Goal: Task Accomplishment & Management: Use online tool/utility

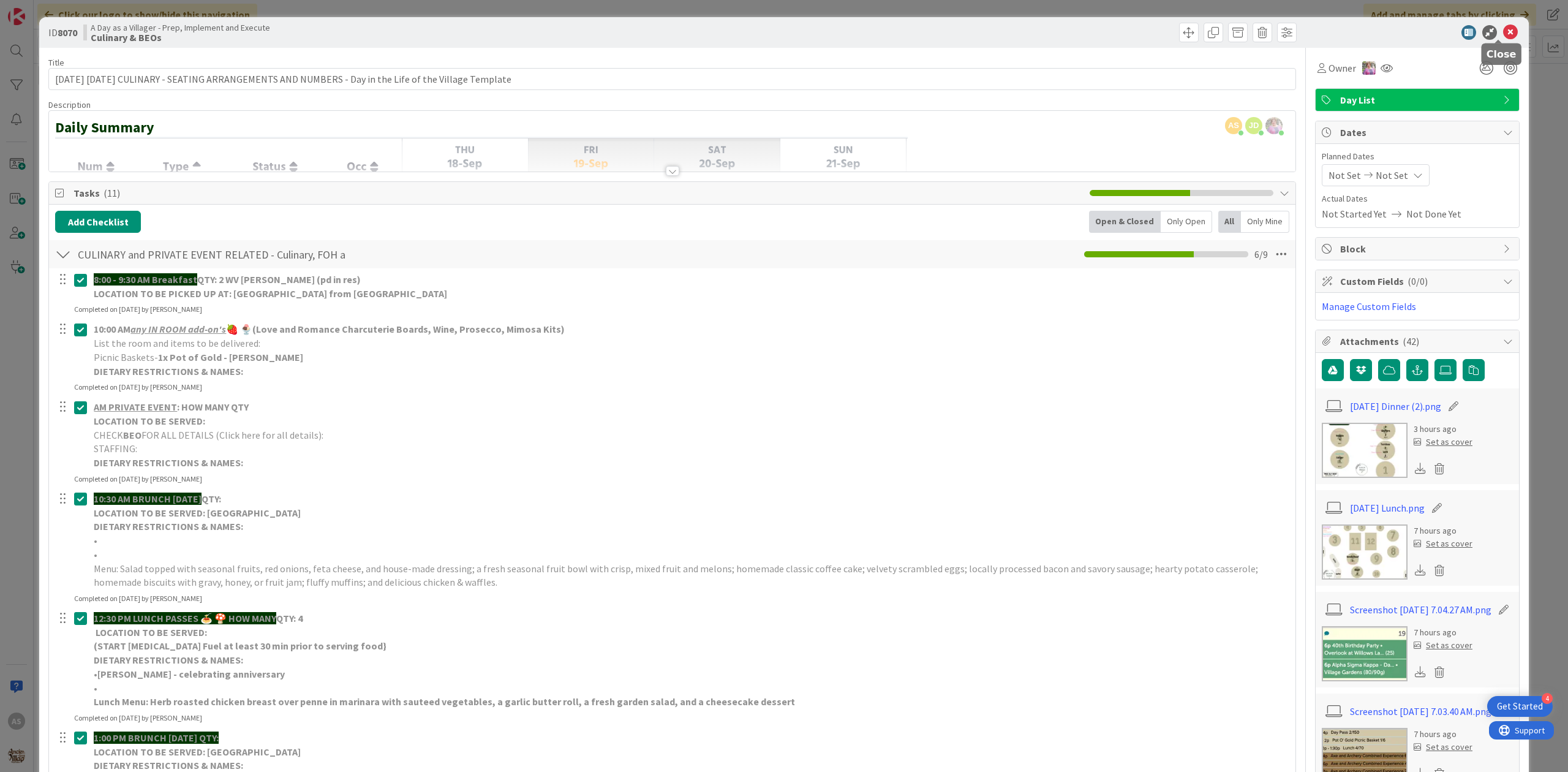
click at [1503, 32] on icon at bounding box center [1510, 32] width 15 height 15
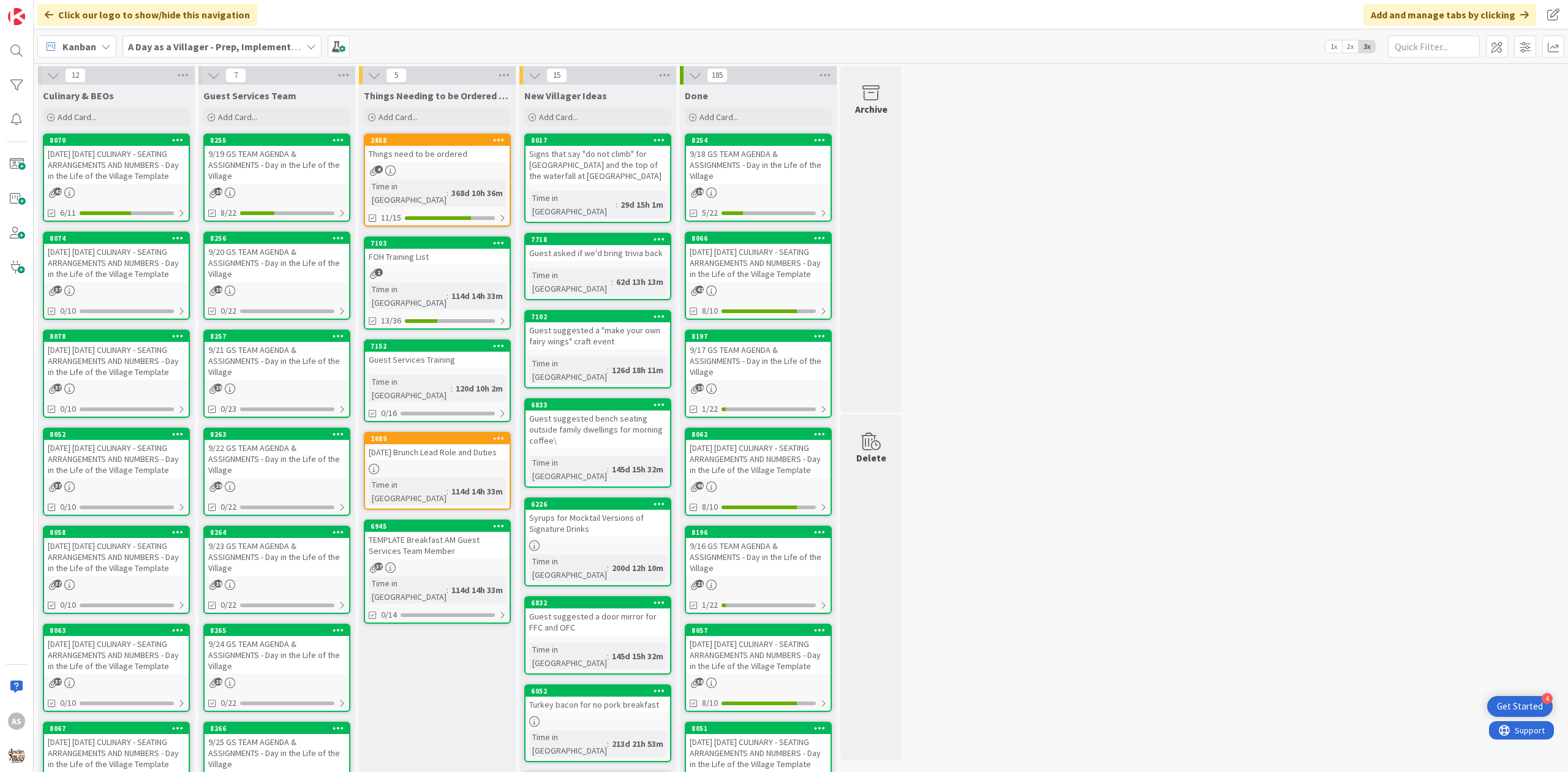
click at [144, 363] on div "[DATE] [DATE] CULINARY - SEATING ARRANGEMENTS AND NUMBERS - Day in the Life of …" at bounding box center [117, 361] width 144 height 38
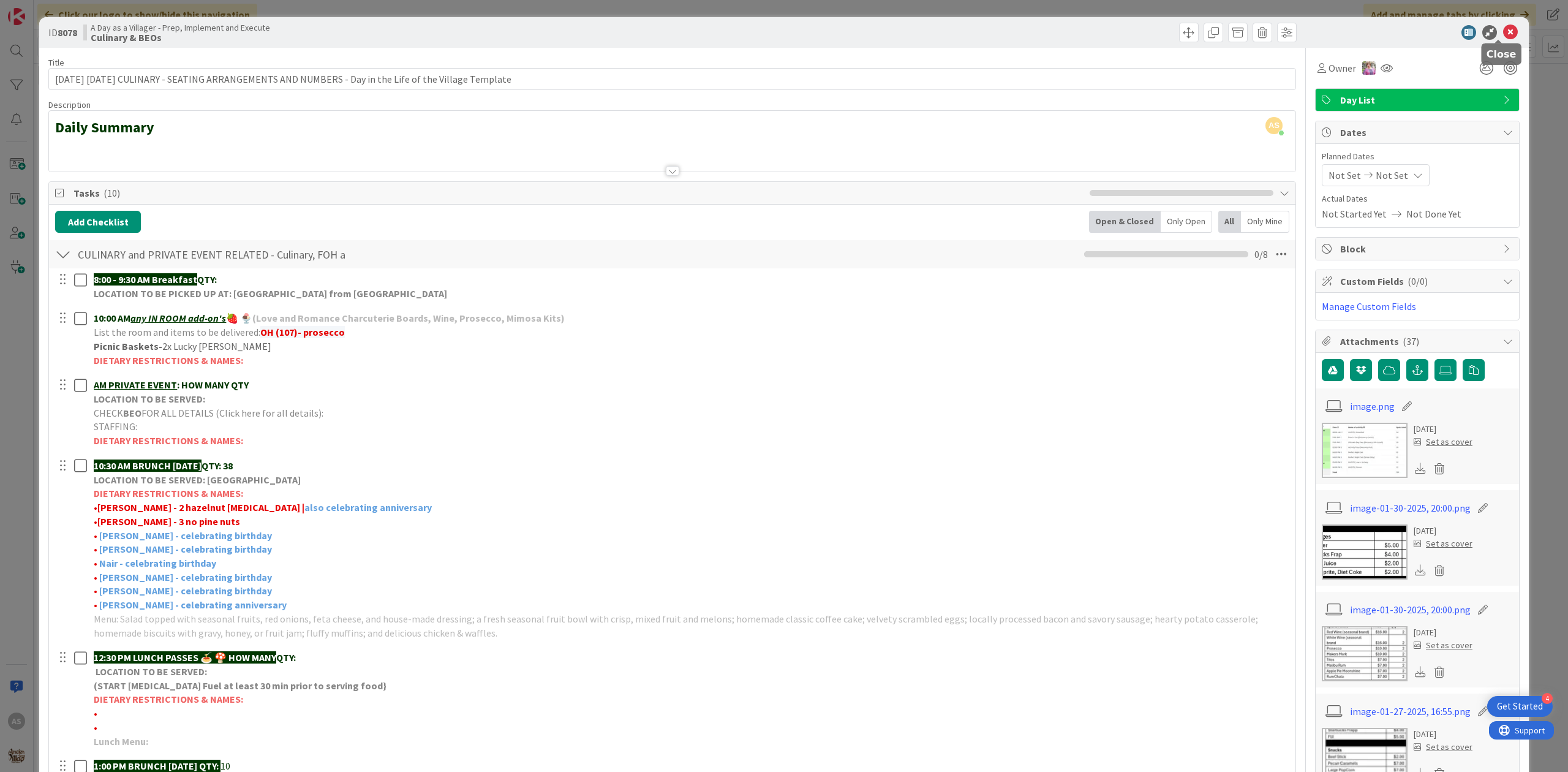
click at [1503, 32] on icon at bounding box center [1510, 32] width 15 height 15
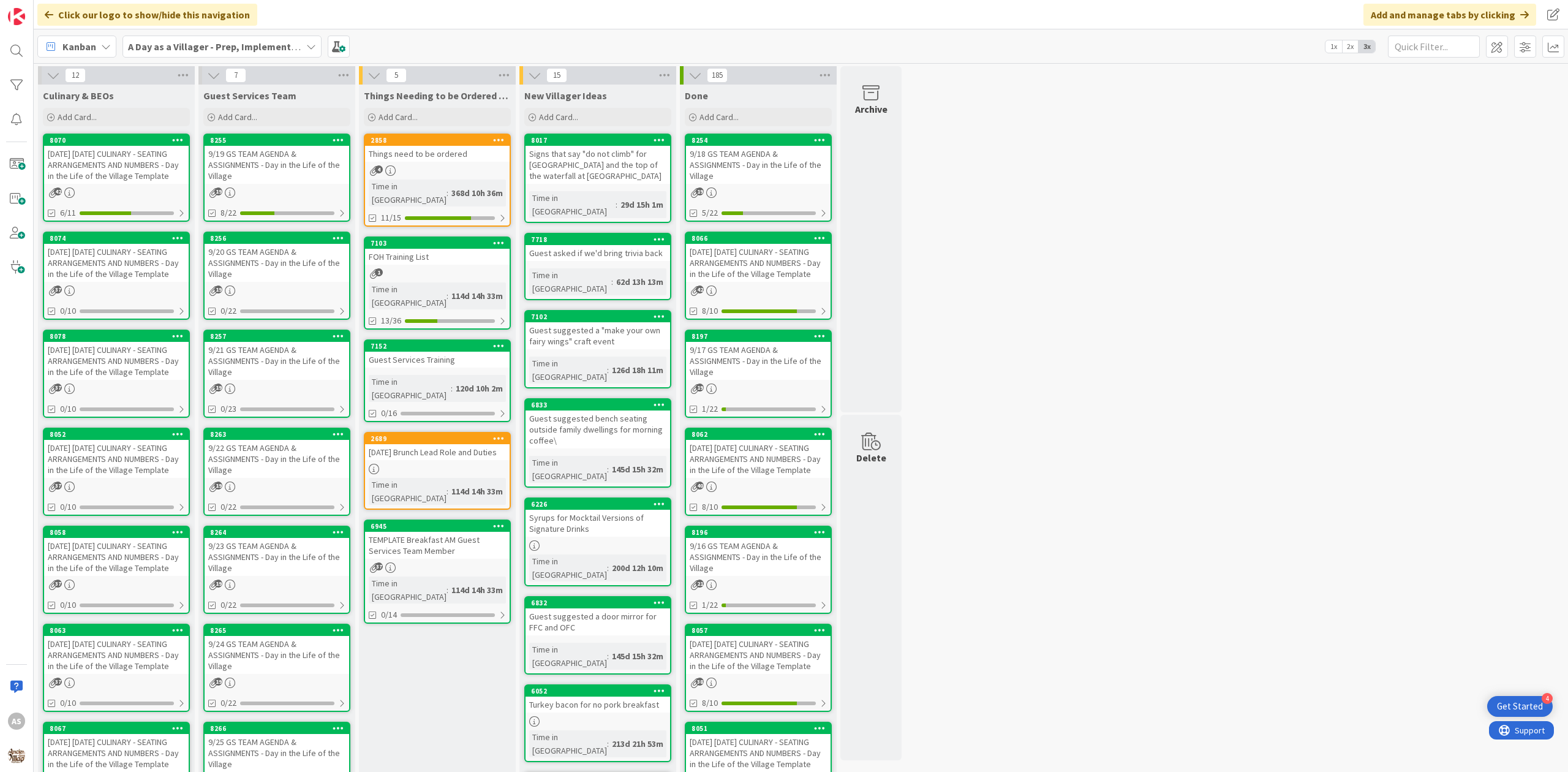
click at [116, 674] on div "[DATE] [DATE] CULINARY - SEATING ARRANGEMENTS AND NUMBERS - Day in the Life of …" at bounding box center [117, 655] width 144 height 38
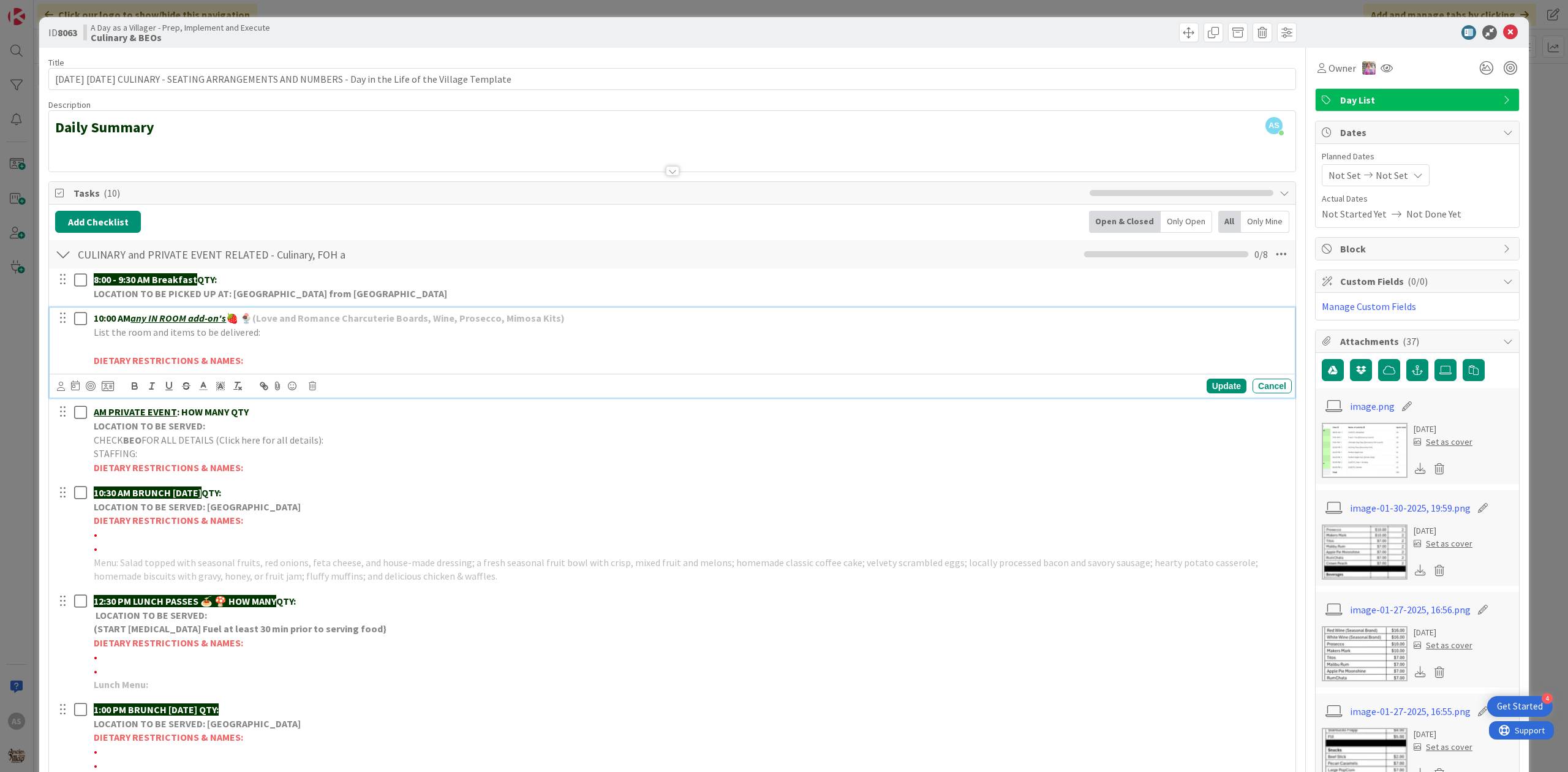
click at [128, 349] on p at bounding box center [690, 346] width 1193 height 14
click at [129, 392] on icon "button" at bounding box center [135, 386] width 11 height 11
click at [208, 388] on icon at bounding box center [203, 386] width 11 height 11
click at [269, 403] on span at bounding box center [266, 402] width 10 height 10
click at [1215, 389] on div "Update" at bounding box center [1226, 386] width 40 height 15
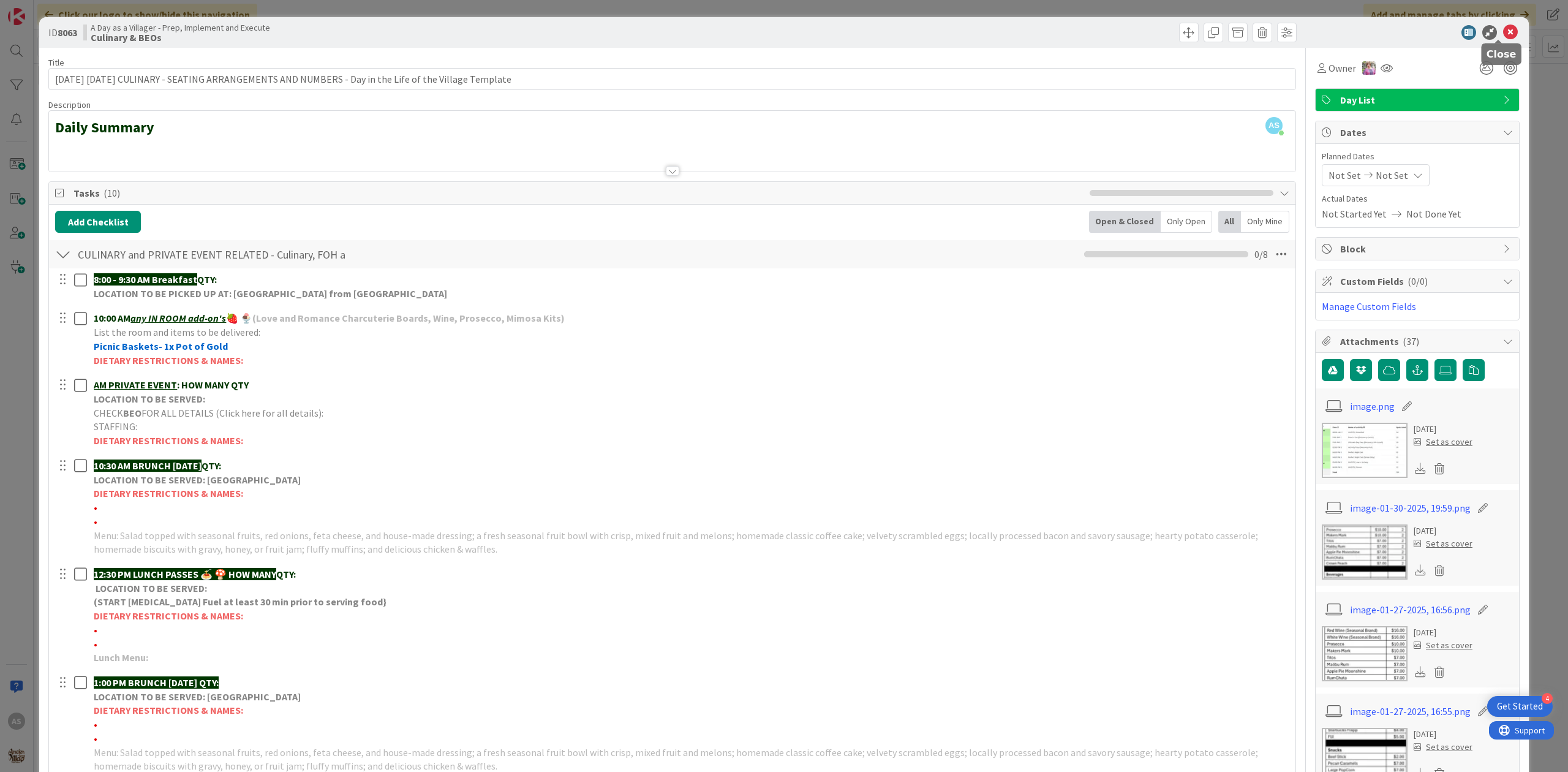
click at [1503, 29] on icon at bounding box center [1510, 32] width 15 height 15
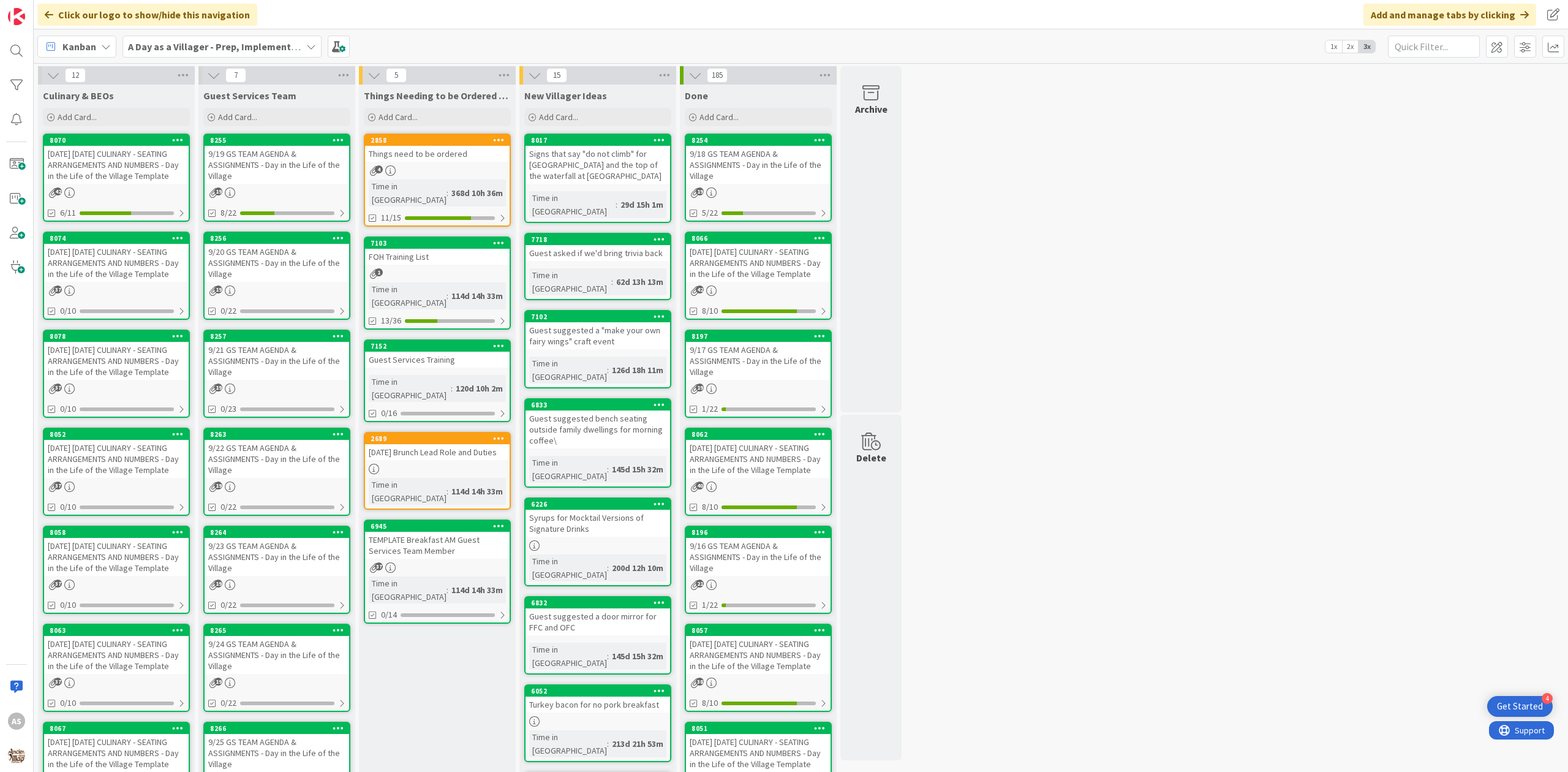
click at [131, 364] on div "[DATE] [DATE] CULINARY - SEATING ARRANGEMENTS AND NUMBERS - Day in the Life of …" at bounding box center [117, 361] width 144 height 38
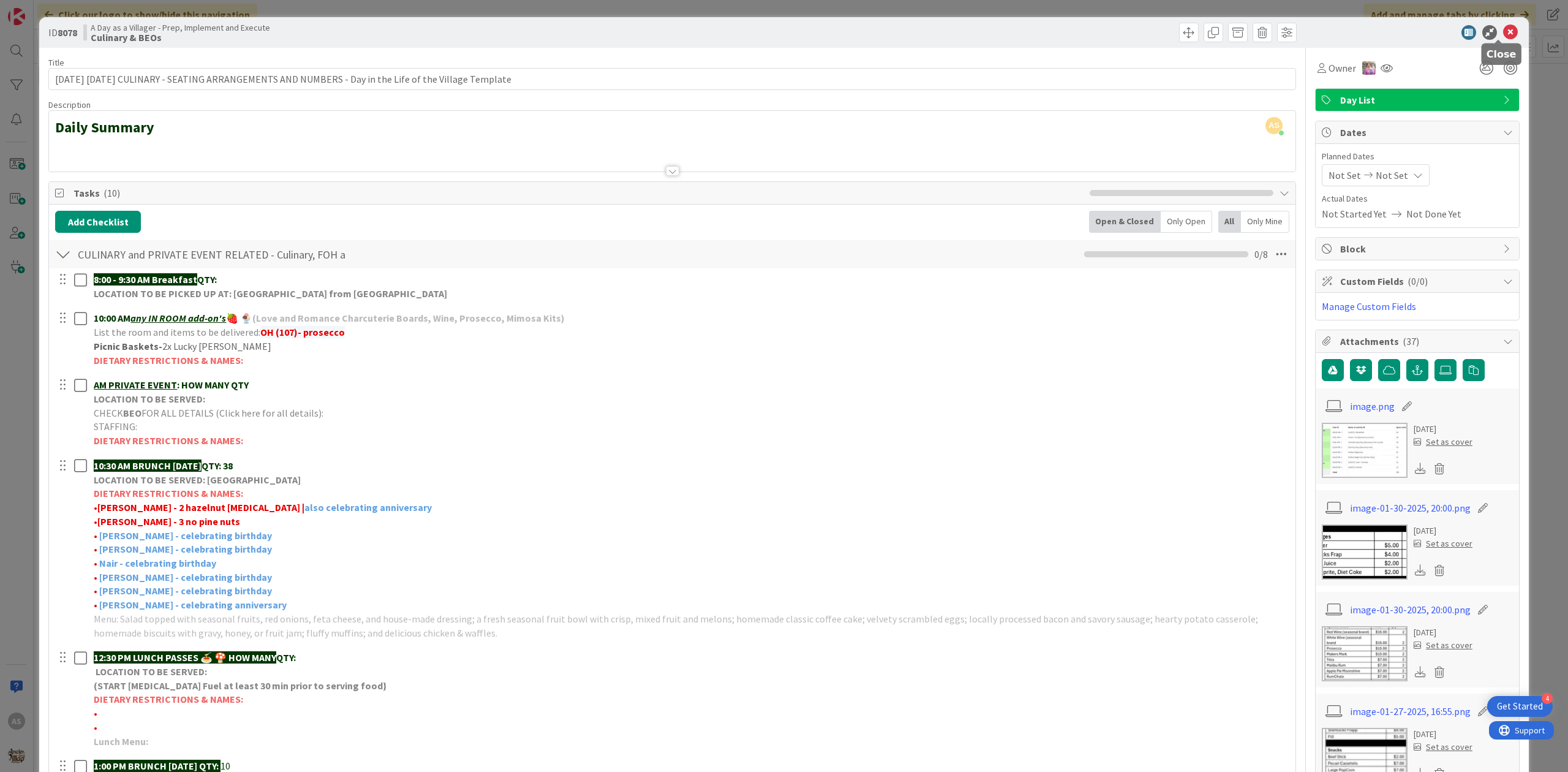
click at [1504, 33] on icon at bounding box center [1510, 32] width 15 height 15
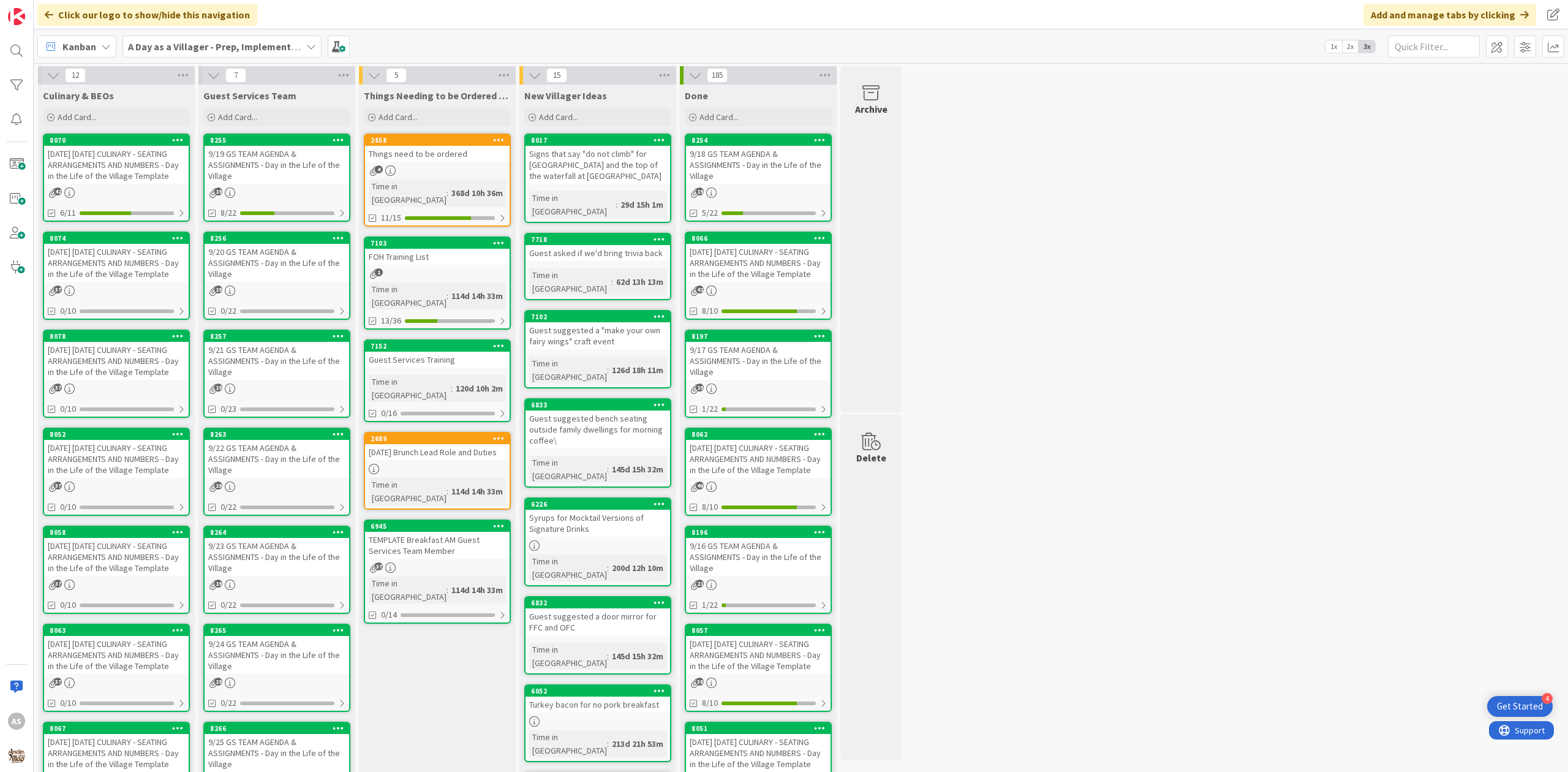
click at [81, 181] on div "[DATE] [DATE] CULINARY - SEATING ARRANGEMENTS AND NUMBERS - Day in the Life of …" at bounding box center [117, 165] width 144 height 38
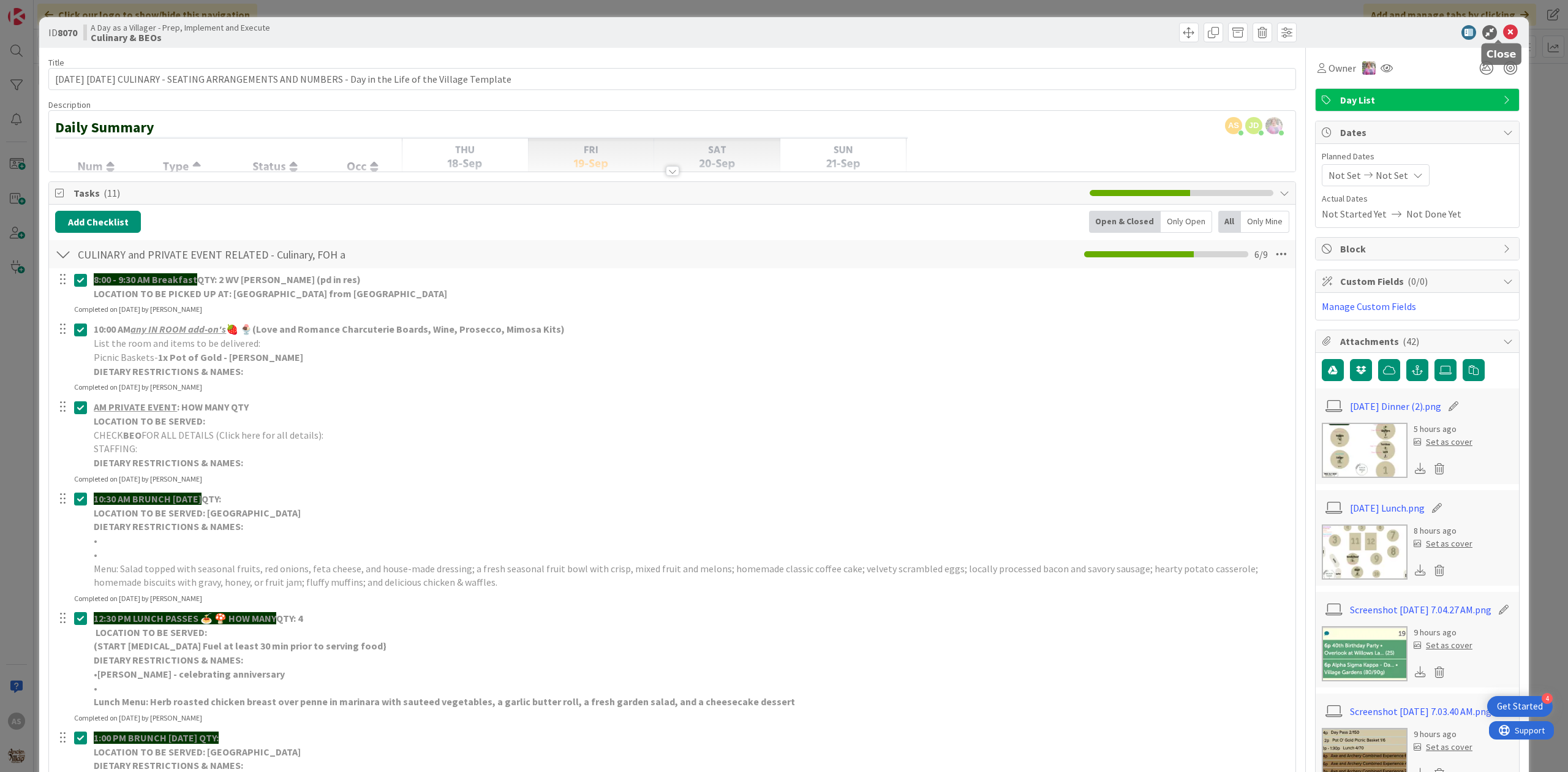
click at [1503, 37] on icon at bounding box center [1510, 32] width 15 height 15
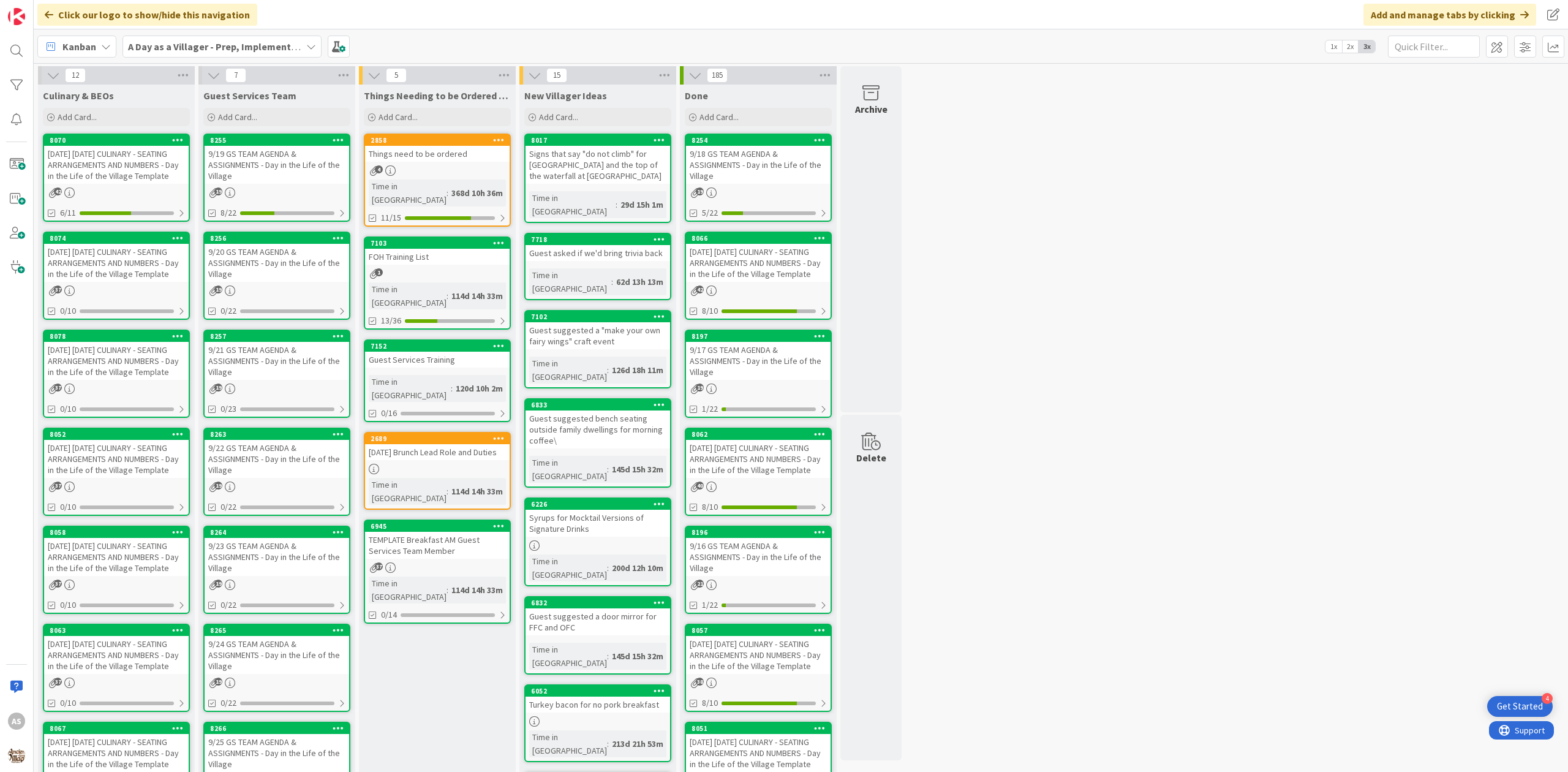
click at [295, 181] on div "9/19 GS TEAM AGENDA & ASSIGNMENTS - Day in the Life of the Village" at bounding box center [277, 165] width 144 height 38
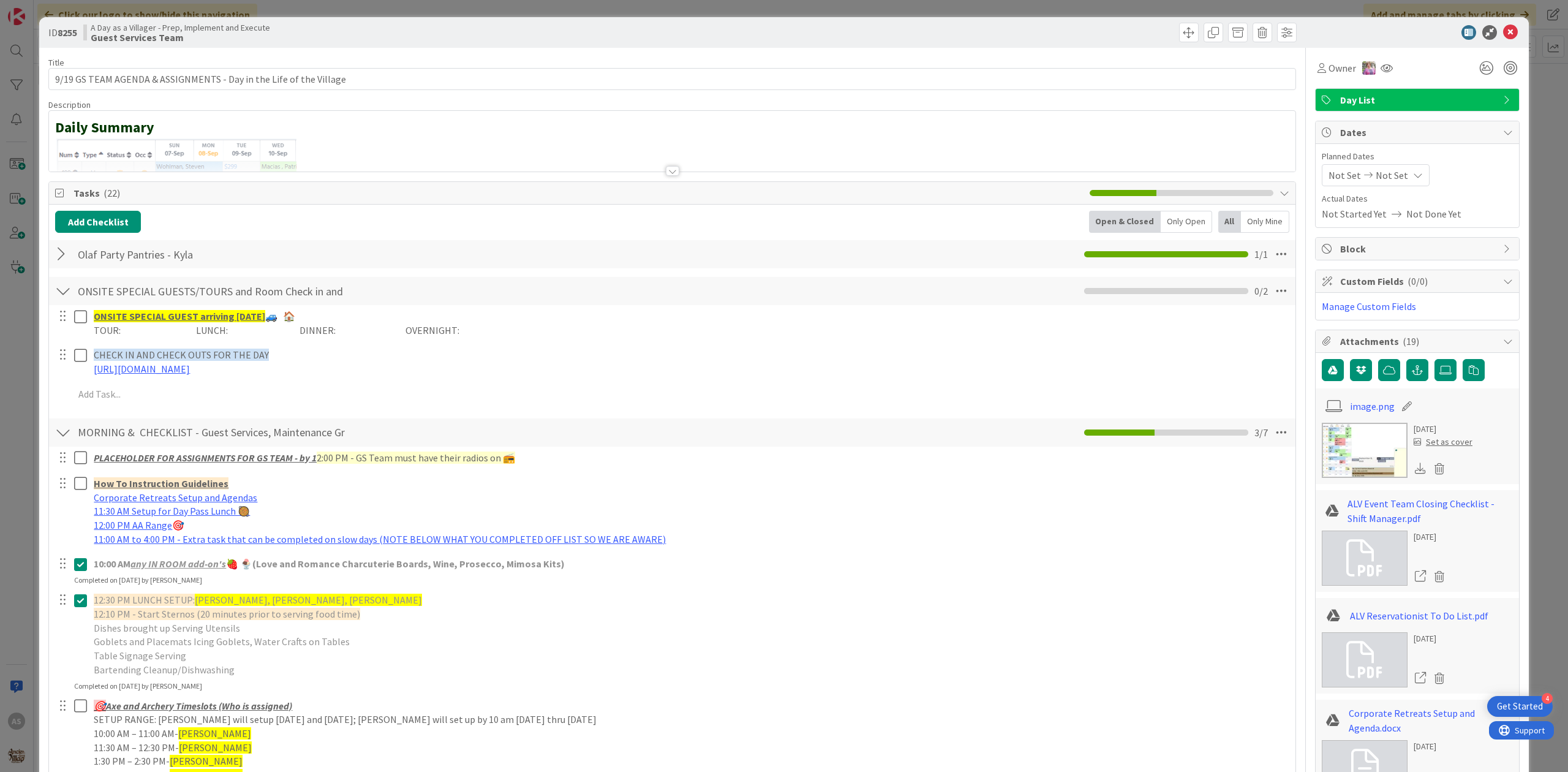
click at [67, 260] on div at bounding box center [62, 254] width 16 height 22
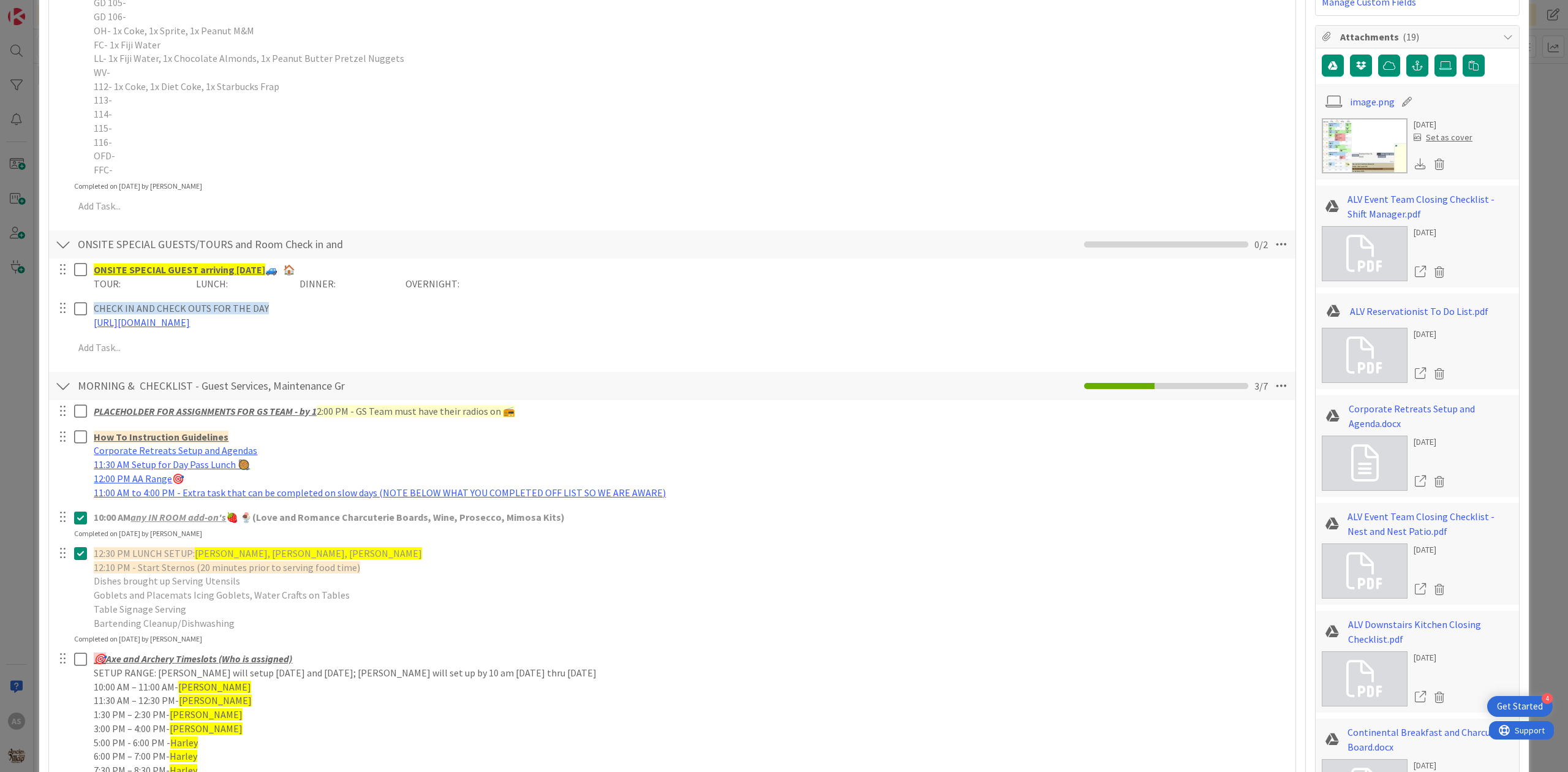
scroll to position [163, 0]
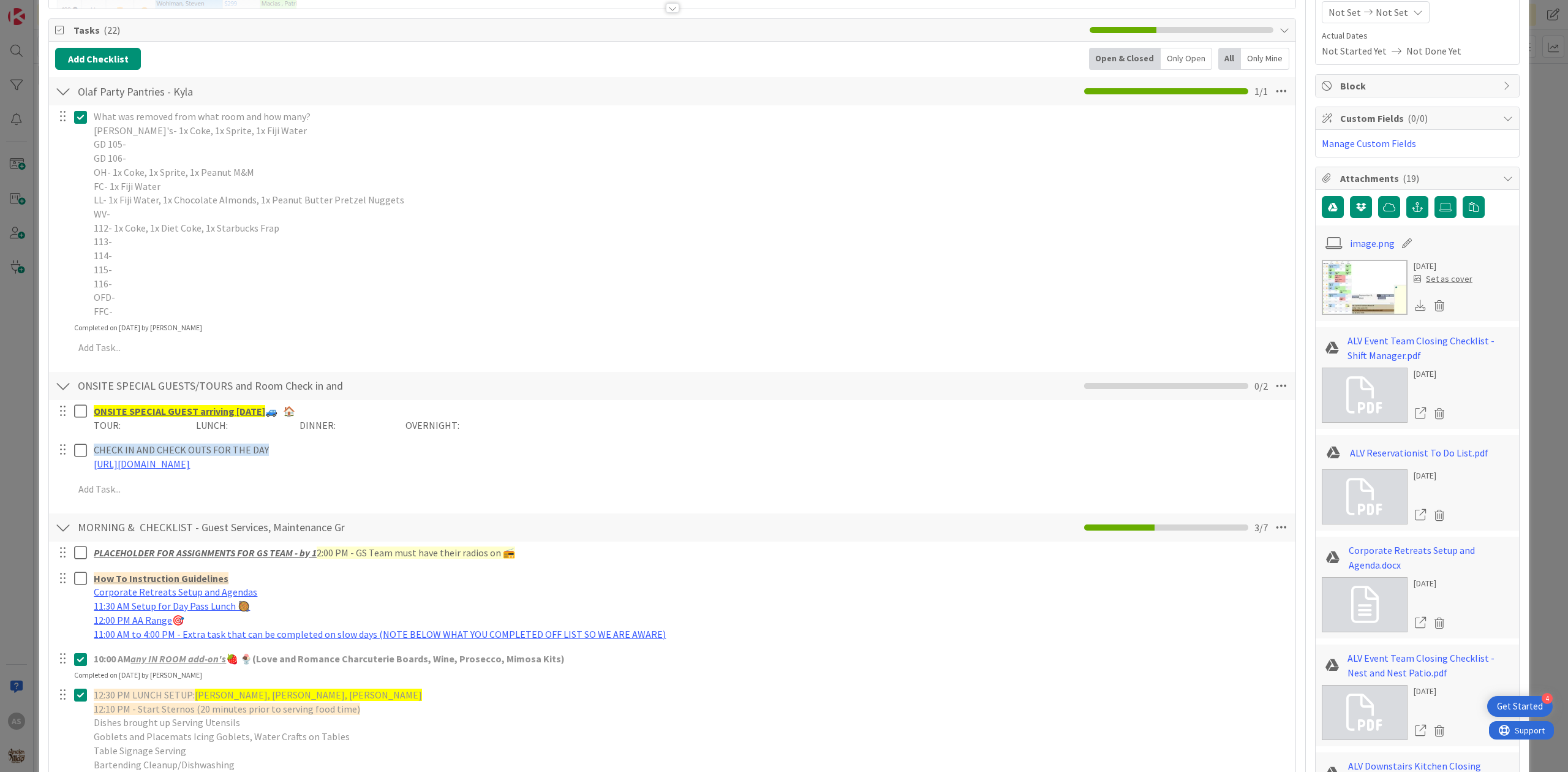
click at [83, 118] on icon at bounding box center [80, 117] width 13 height 15
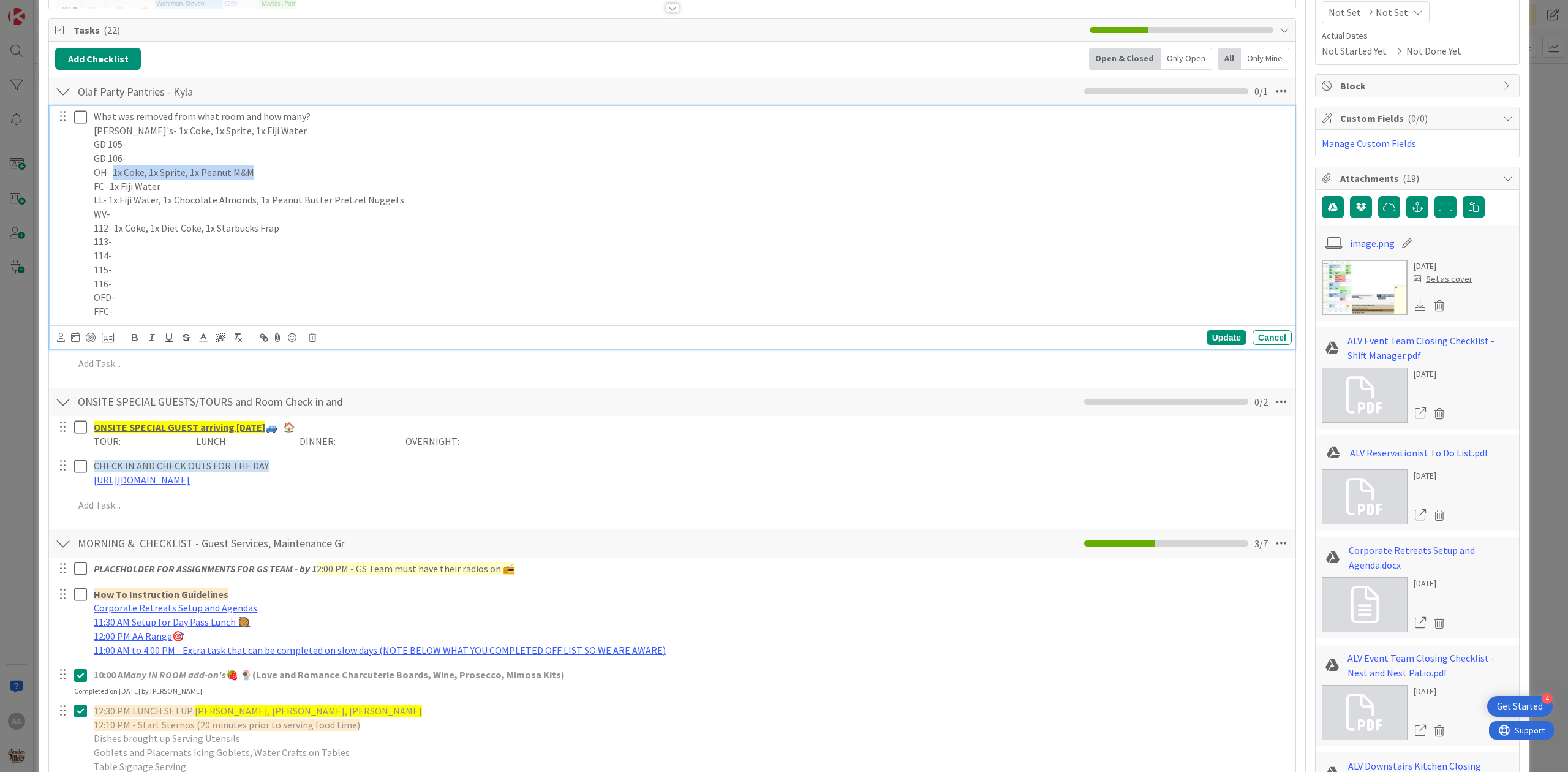
drag, startPoint x: 258, startPoint y: 172, endPoint x: 113, endPoint y: 176, distance: 145.1
click at [113, 176] on p "OH- 1x Coke, 1x Sprite, 1x Peanut M&M" at bounding box center [690, 172] width 1193 height 14
copy p "1x Coke, 1x Sprite, 1x Peanut M&M"
click at [382, 245] on p "113-" at bounding box center [690, 242] width 1193 height 14
click at [262, 173] on p "OH- 1x Coke, 1x Sprite, 1x Peanut M&M" at bounding box center [690, 172] width 1193 height 14
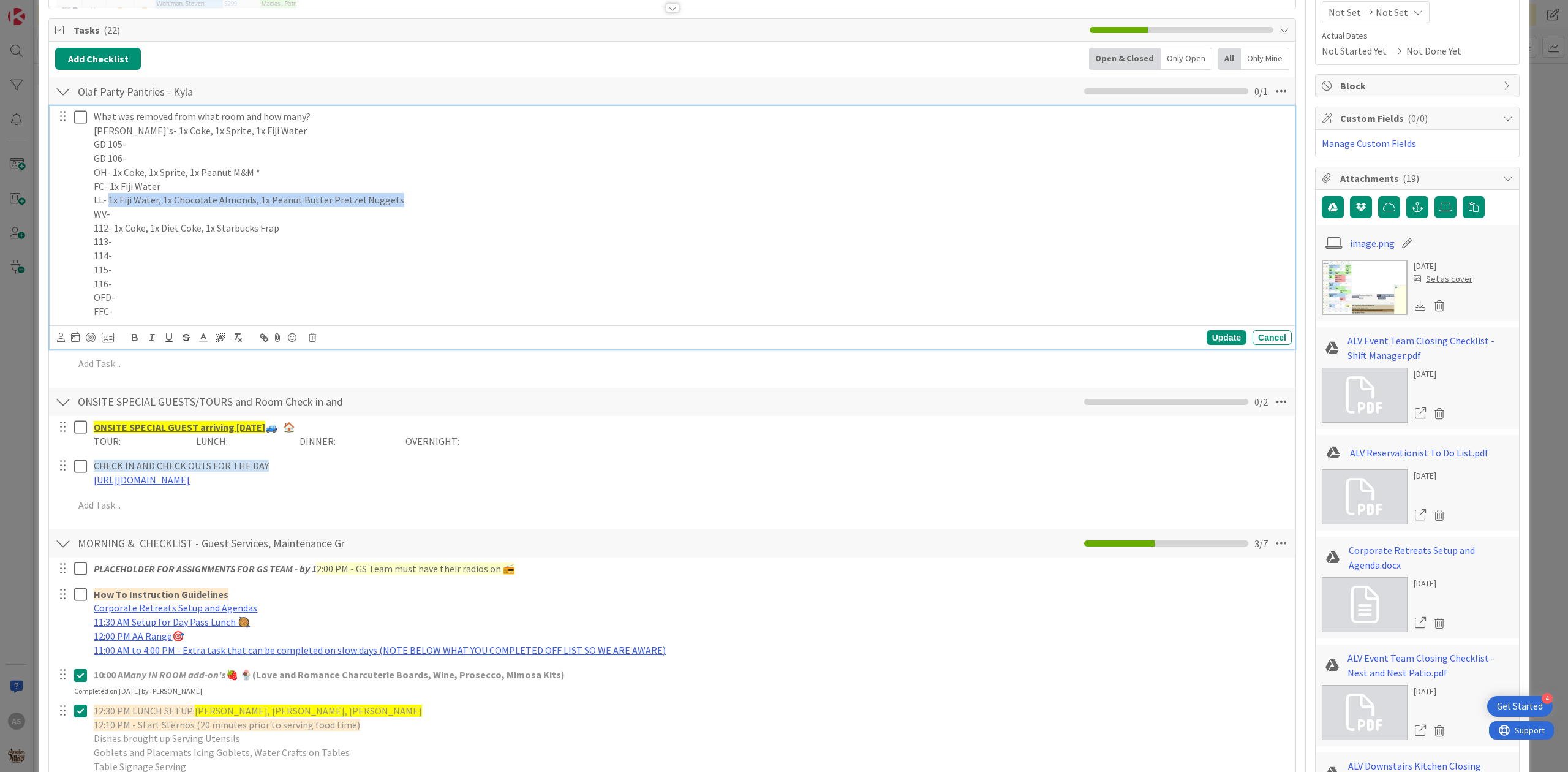
drag, startPoint x: 391, startPoint y: 201, endPoint x: 110, endPoint y: 201, distance: 281.0
click at [110, 201] on p "LL- 1x Fiji Water, 1x Chocolate Almonds, 1x Peanut Butter Pretzel Nuggets" at bounding box center [690, 200] width 1193 height 14
copy p "1x Fiji Water, 1x Chocolate Almonds, 1x Peanut Butter Pretzel Nuggets"
click at [435, 202] on p "LL- 1x Fiji Water, 1x Chocolate Almonds, 1x Peanut Butter Pretzel Nuggets" at bounding box center [690, 200] width 1193 height 14
click at [402, 196] on p "LL- 1x Fiji Water, 1x Chocolate Almonds, 1x Peanut Butter Pretzel Nuggets" at bounding box center [690, 200] width 1193 height 14
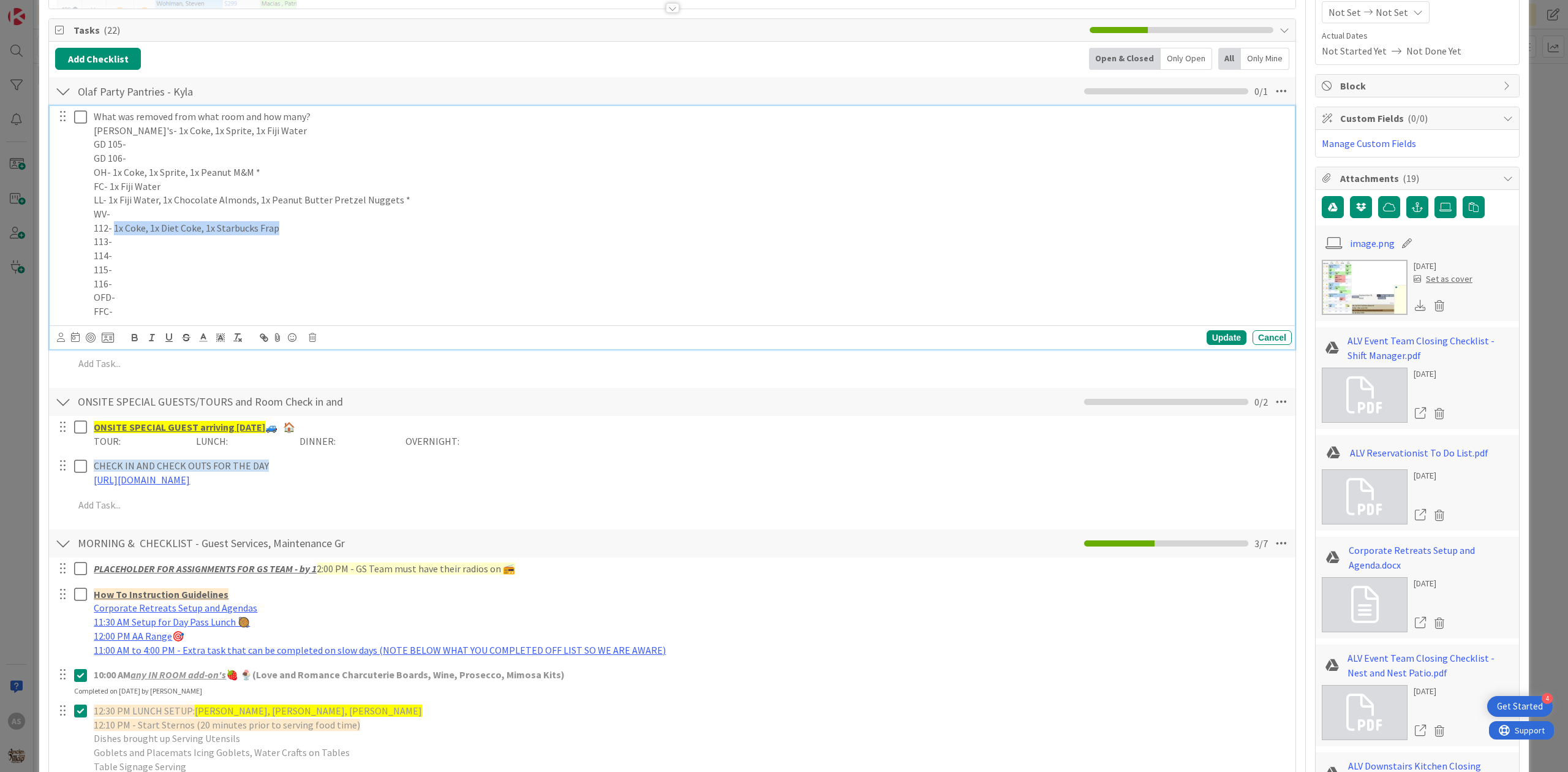
drag, startPoint x: 282, startPoint y: 234, endPoint x: 114, endPoint y: 231, distance: 168.0
click at [114, 231] on p "112- 1x Coke, 1x Diet Coke, 1x Starbucks Frap" at bounding box center [690, 228] width 1193 height 14
copy p "1x Coke, 1x Diet Coke, 1x Starbucks Frap"
click at [301, 224] on p "112- 1x Coke, 1x Diet Coke, 1x Starbucks Frap" at bounding box center [690, 228] width 1193 height 14
drag, startPoint x: 307, startPoint y: 237, endPoint x: 320, endPoint y: 236, distance: 13.0
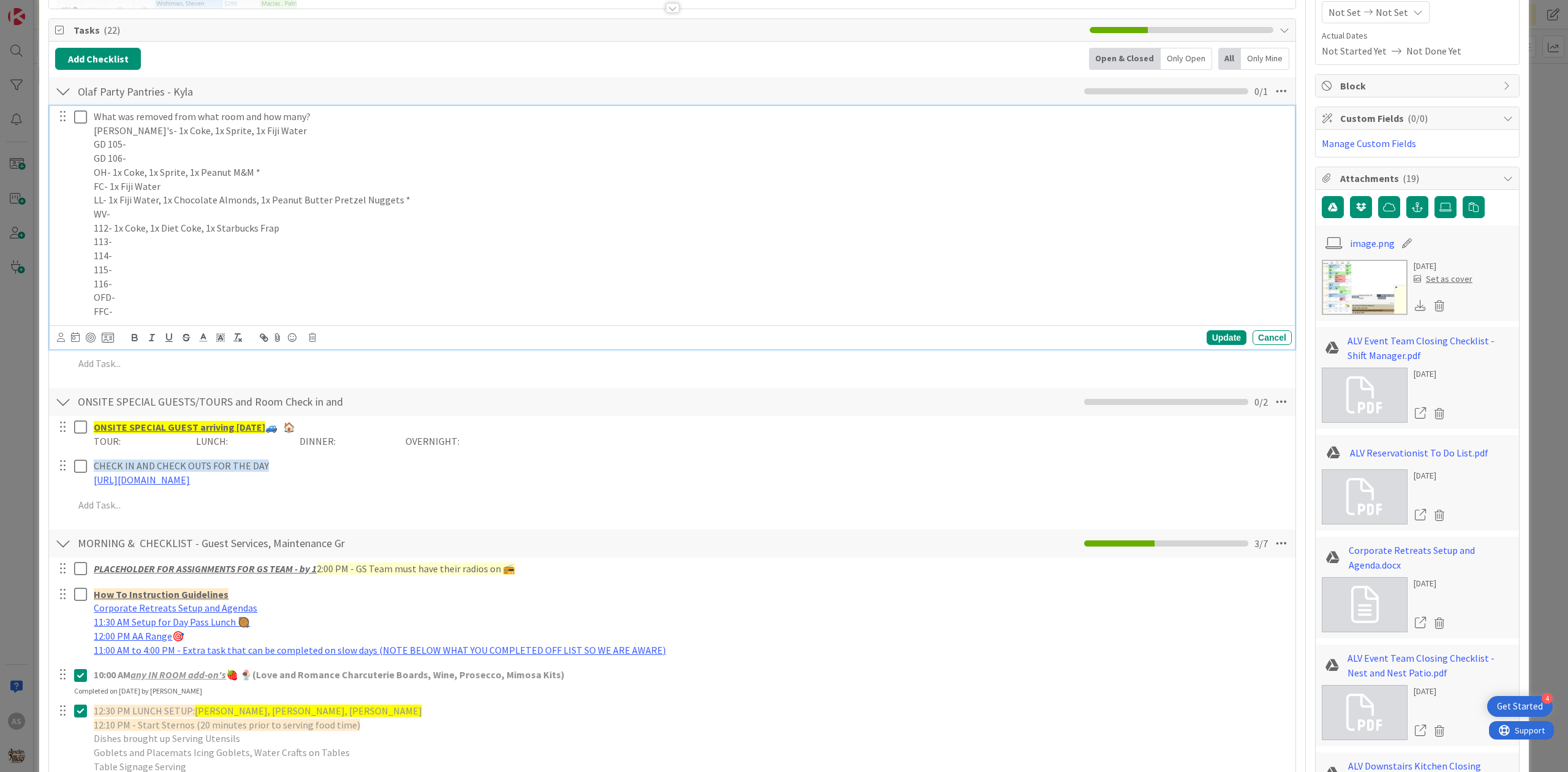
click at [309, 237] on p "113-" at bounding box center [690, 242] width 1193 height 14
click at [314, 236] on p "113-" at bounding box center [690, 242] width 1193 height 14
click at [299, 221] on p "WV-" at bounding box center [690, 214] width 1193 height 14
click at [295, 230] on p "112- 1x Coke, 1x Diet Coke, 1x Starbucks Frap" at bounding box center [690, 228] width 1193 height 14
click at [425, 207] on p "LL- 1x Fiji Water, 1x Chocolate Almonds, 1x Peanut Butter Pretzel Nuggets *" at bounding box center [690, 200] width 1193 height 14
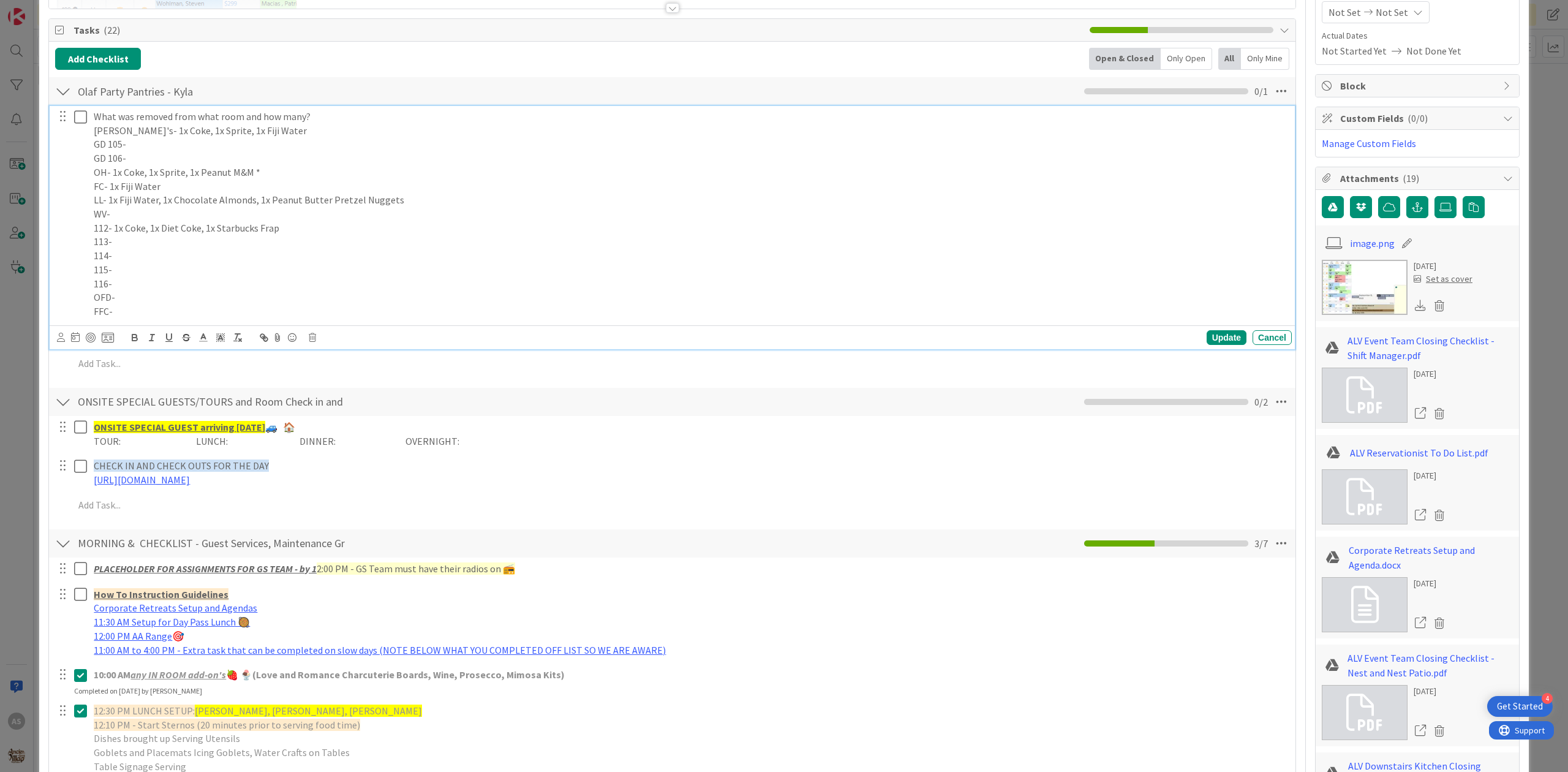
click at [275, 171] on p "OH- 1x Coke, 1x Sprite, 1x Peanut M&M *" at bounding box center [690, 172] width 1193 height 14
click at [1211, 342] on div "Update" at bounding box center [1226, 337] width 40 height 15
click at [84, 126] on button at bounding box center [81, 117] width 15 height 19
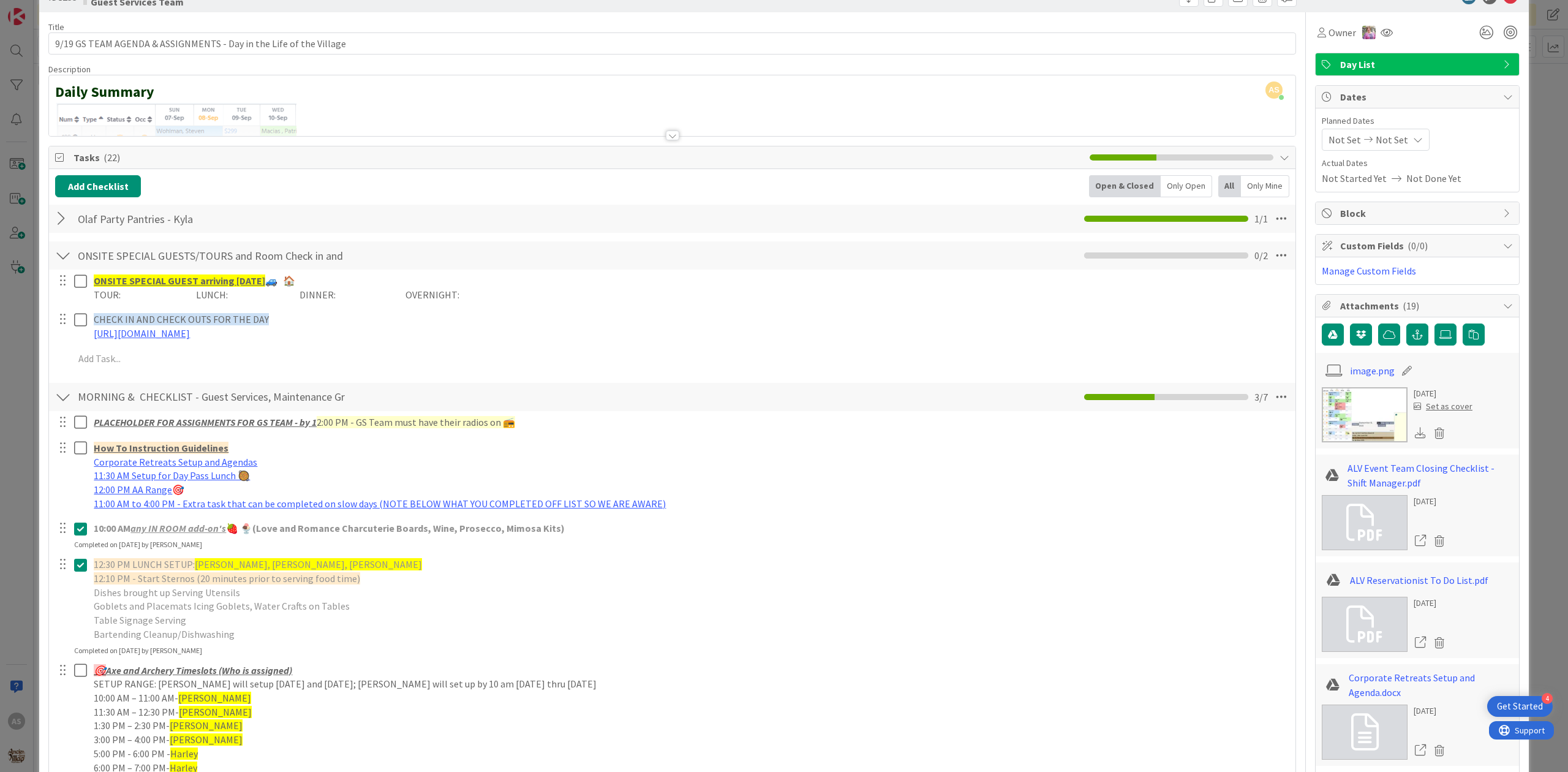
scroll to position [0, 0]
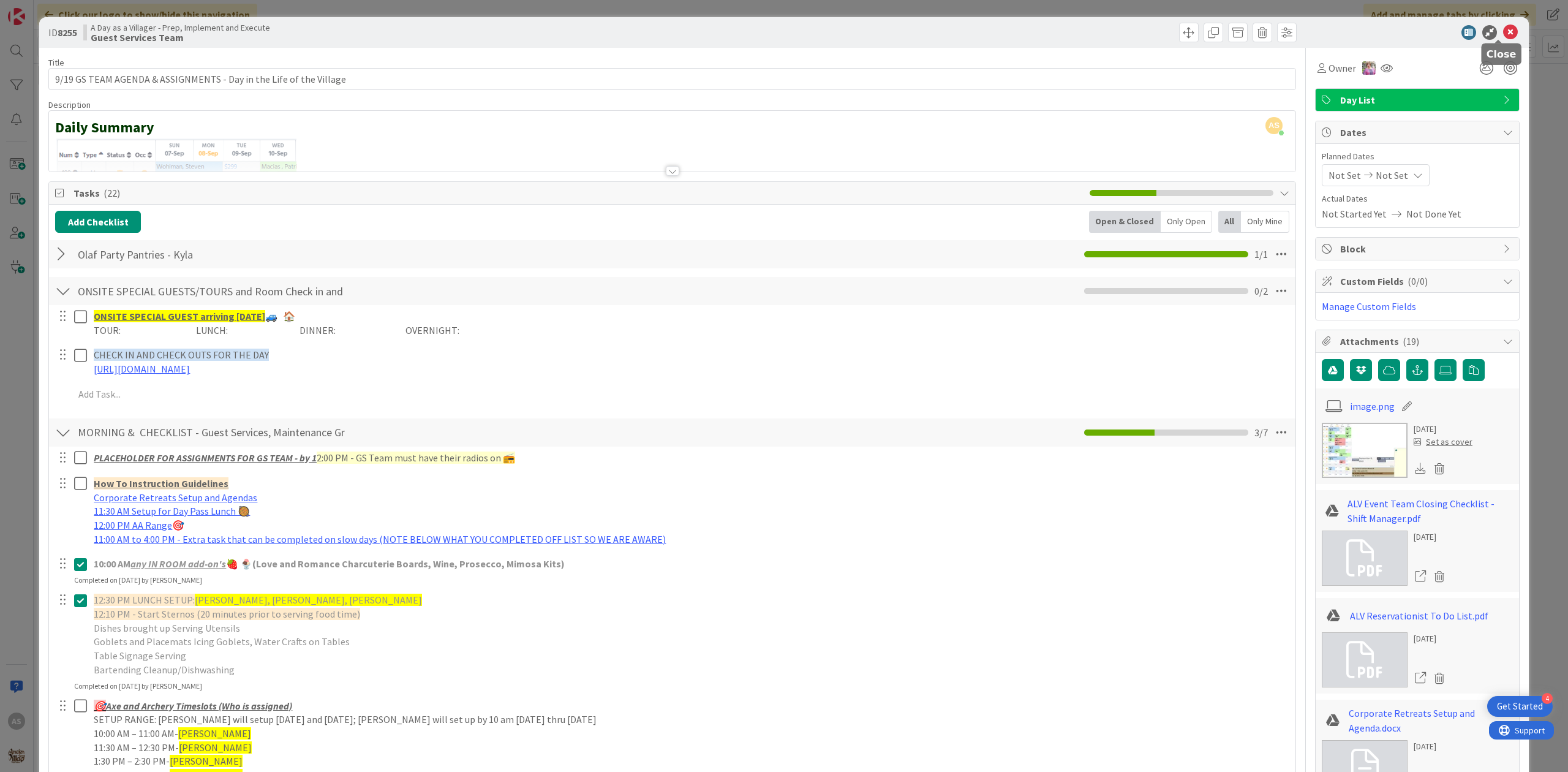
click at [1503, 33] on icon at bounding box center [1510, 32] width 15 height 15
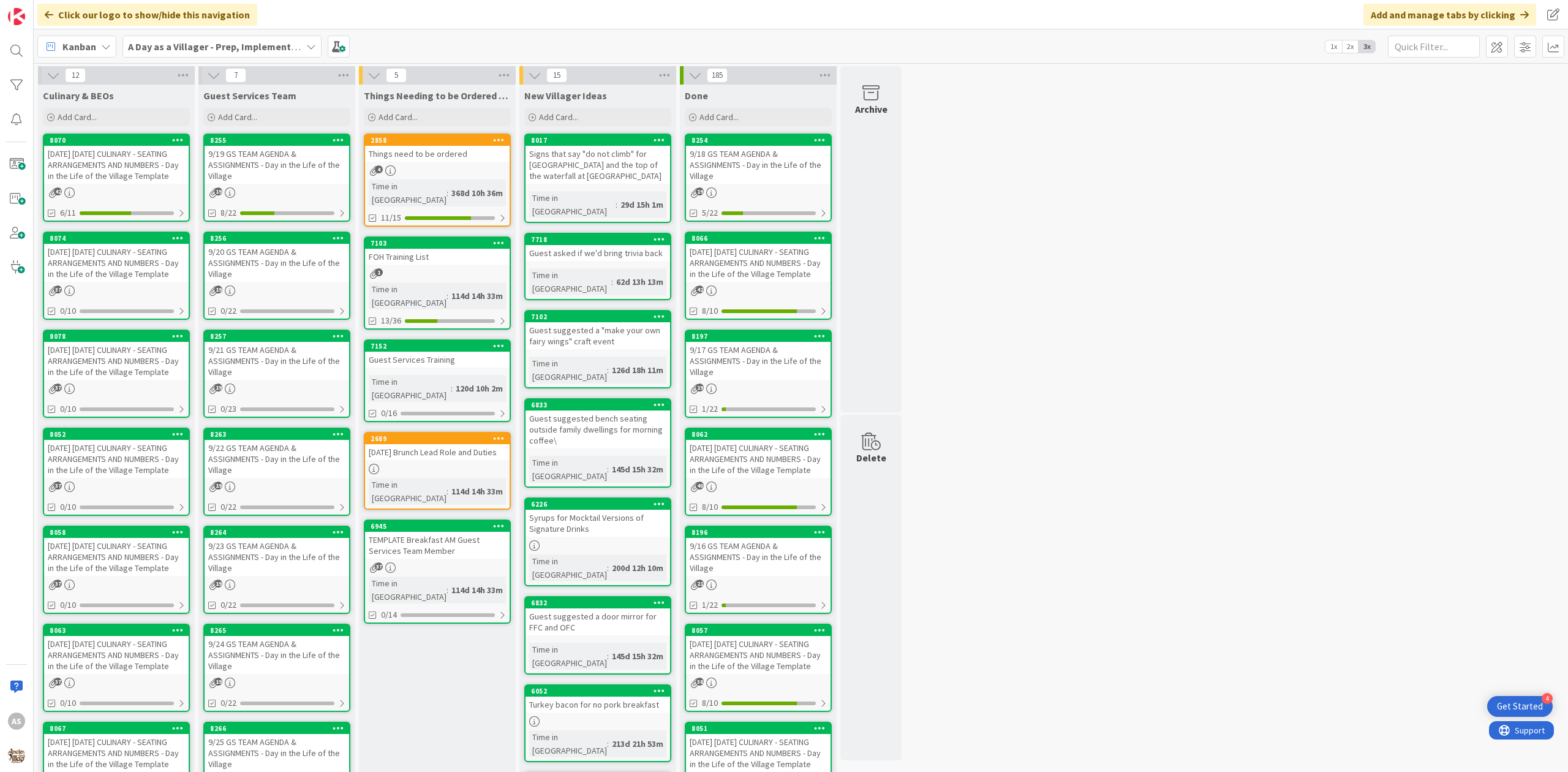
click at [473, 175] on div "4" at bounding box center [437, 170] width 144 height 10
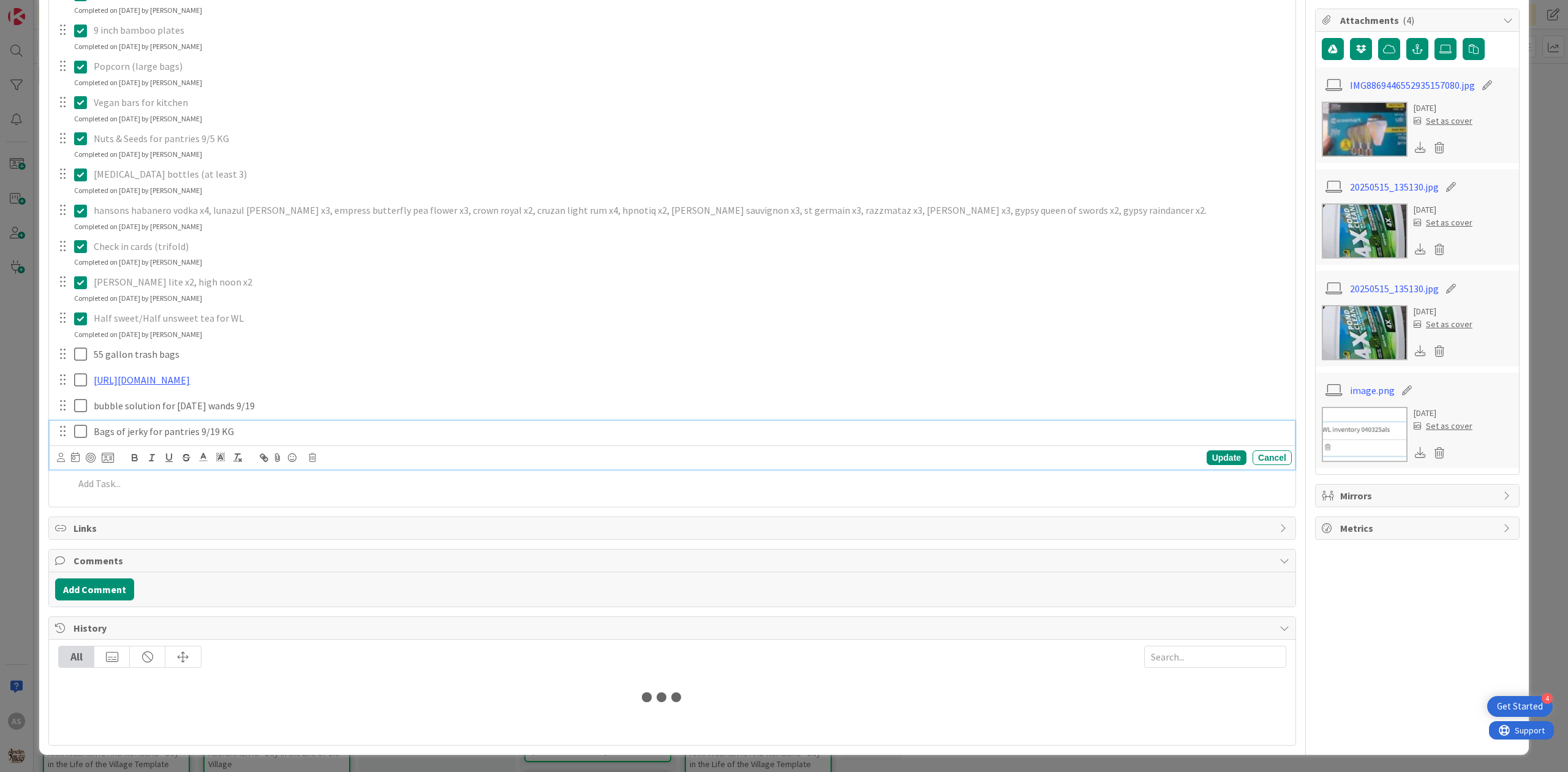
click at [248, 439] on p "Bags of jerky for pantries 9/19 KG" at bounding box center [690, 432] width 1193 height 14
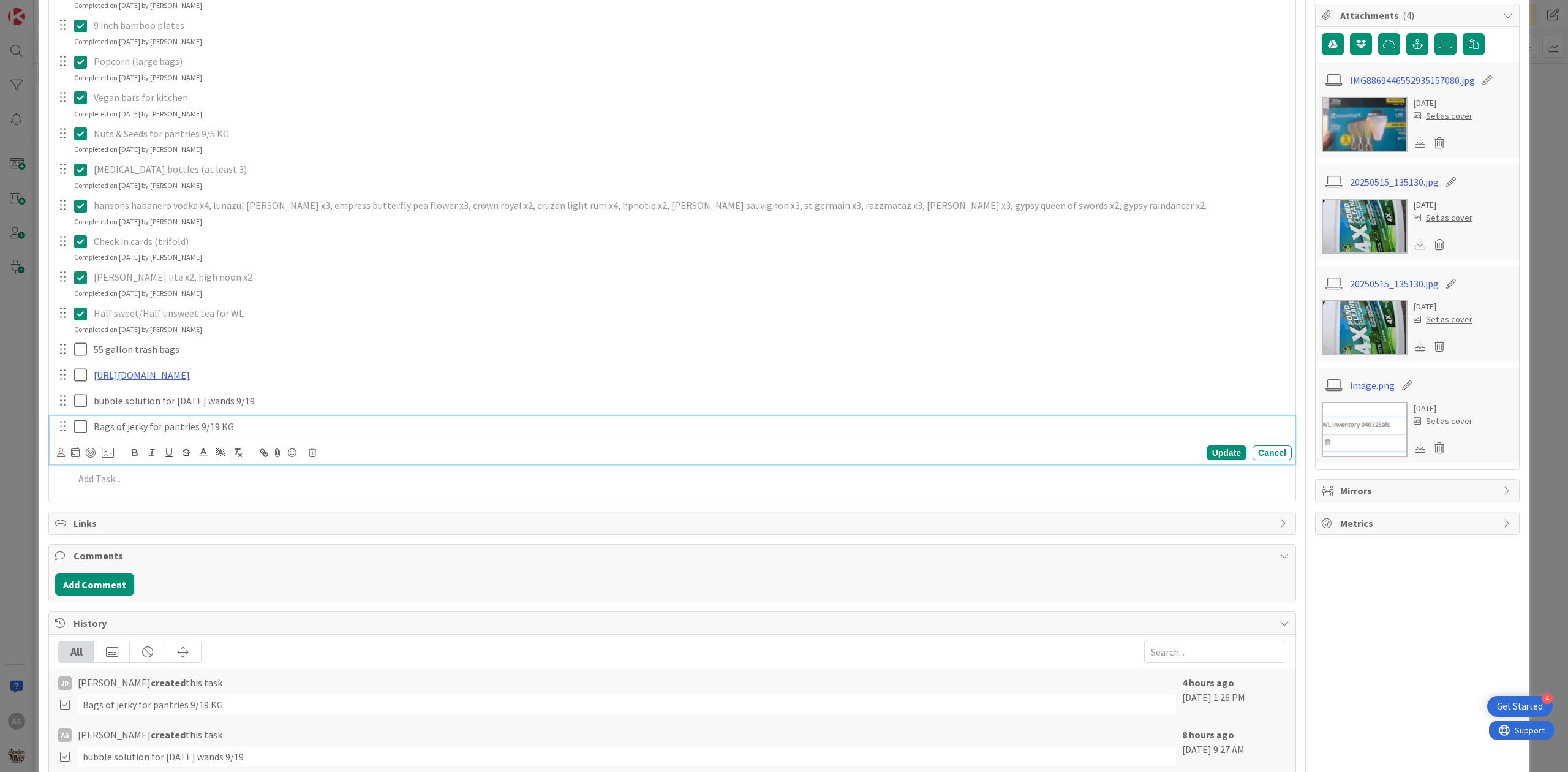
click at [141, 494] on div "merican mule, gypsy apple butter (removed pernicious on 9/8, still need mule/gy…" at bounding box center [672, 218] width 1234 height 552
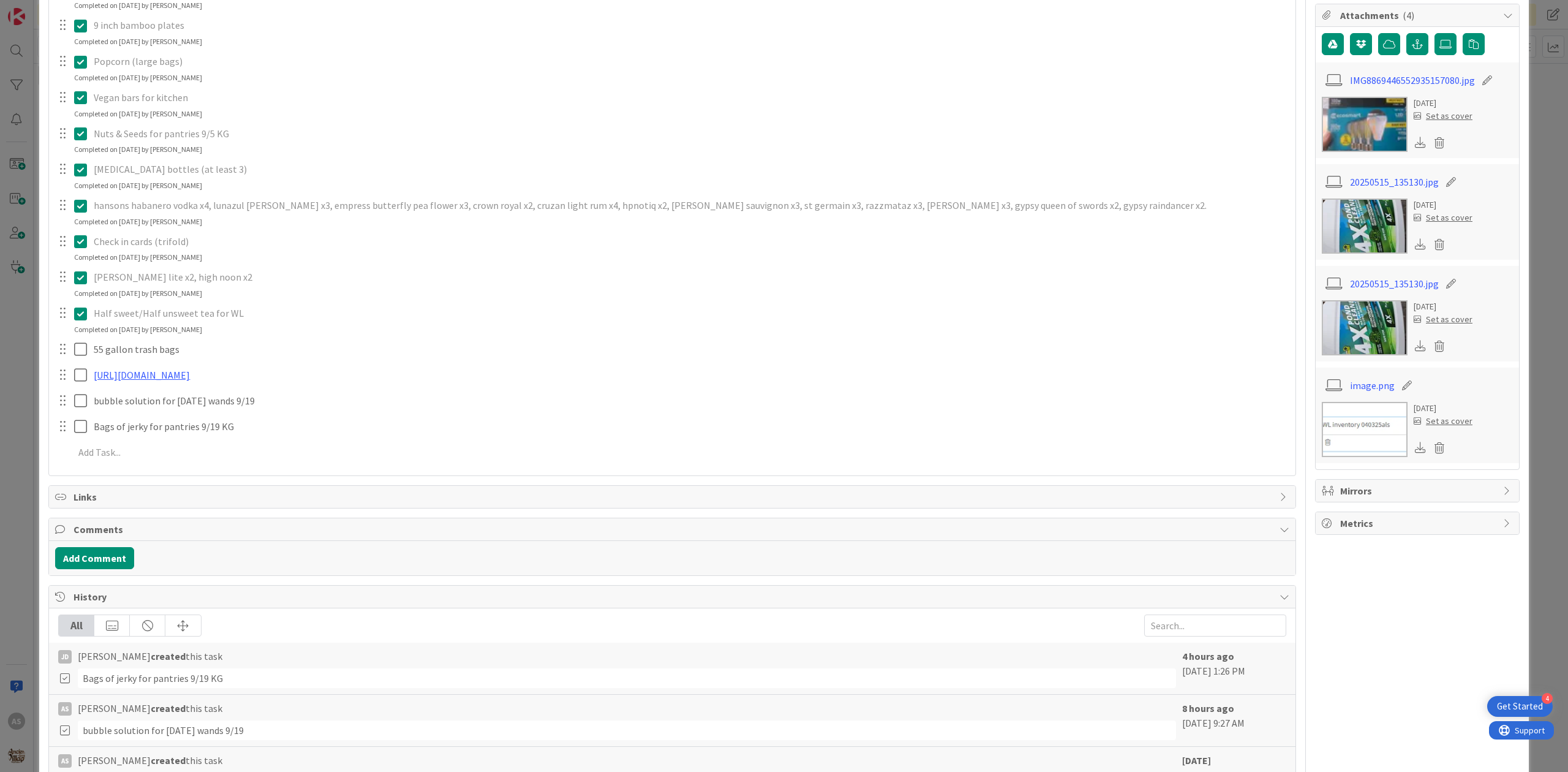
click at [143, 508] on div "Links" at bounding box center [672, 497] width 1246 height 22
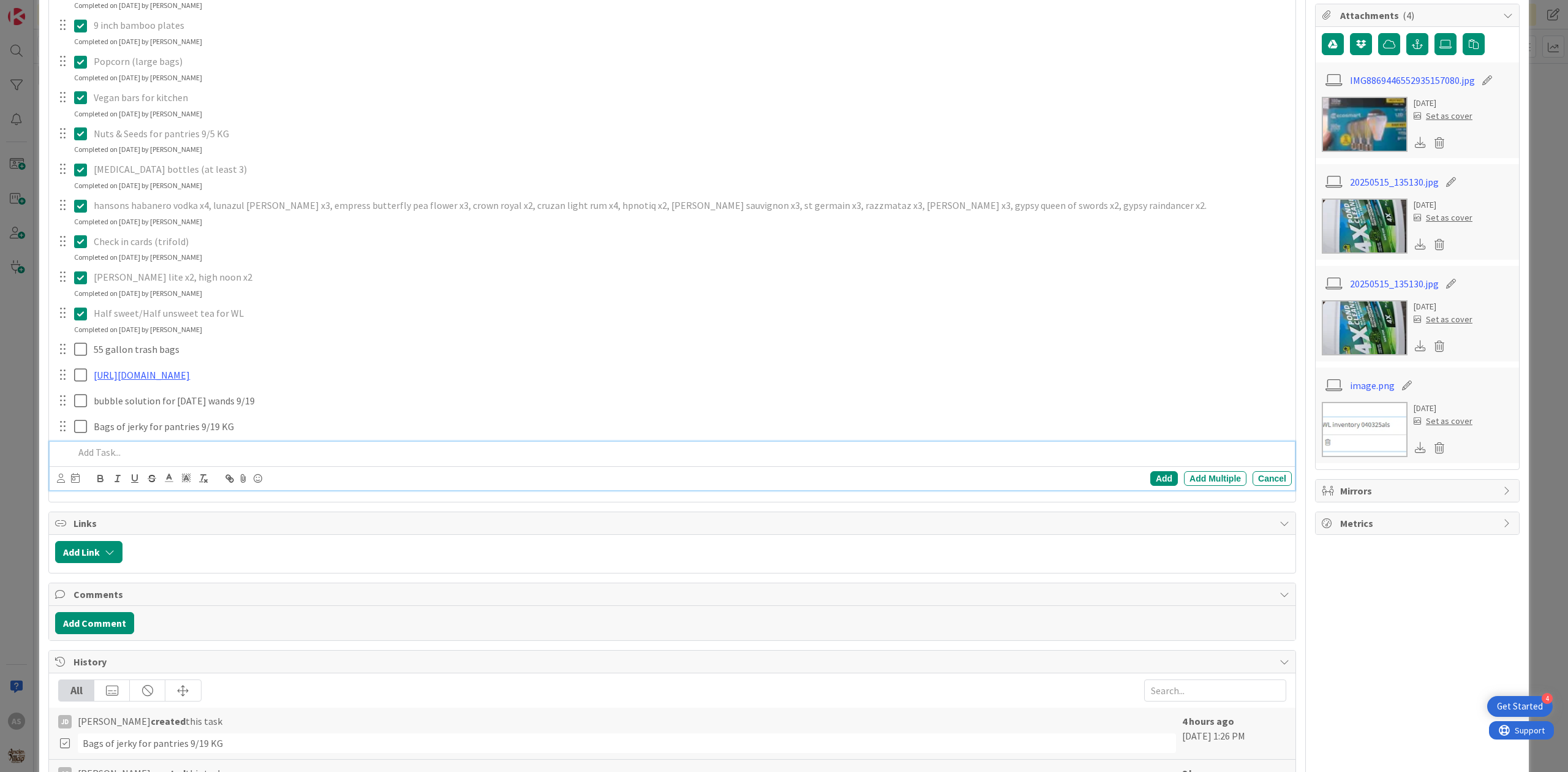
click at [153, 460] on p at bounding box center [681, 453] width 1213 height 14
click at [1152, 486] on div "Add" at bounding box center [1164, 478] width 28 height 15
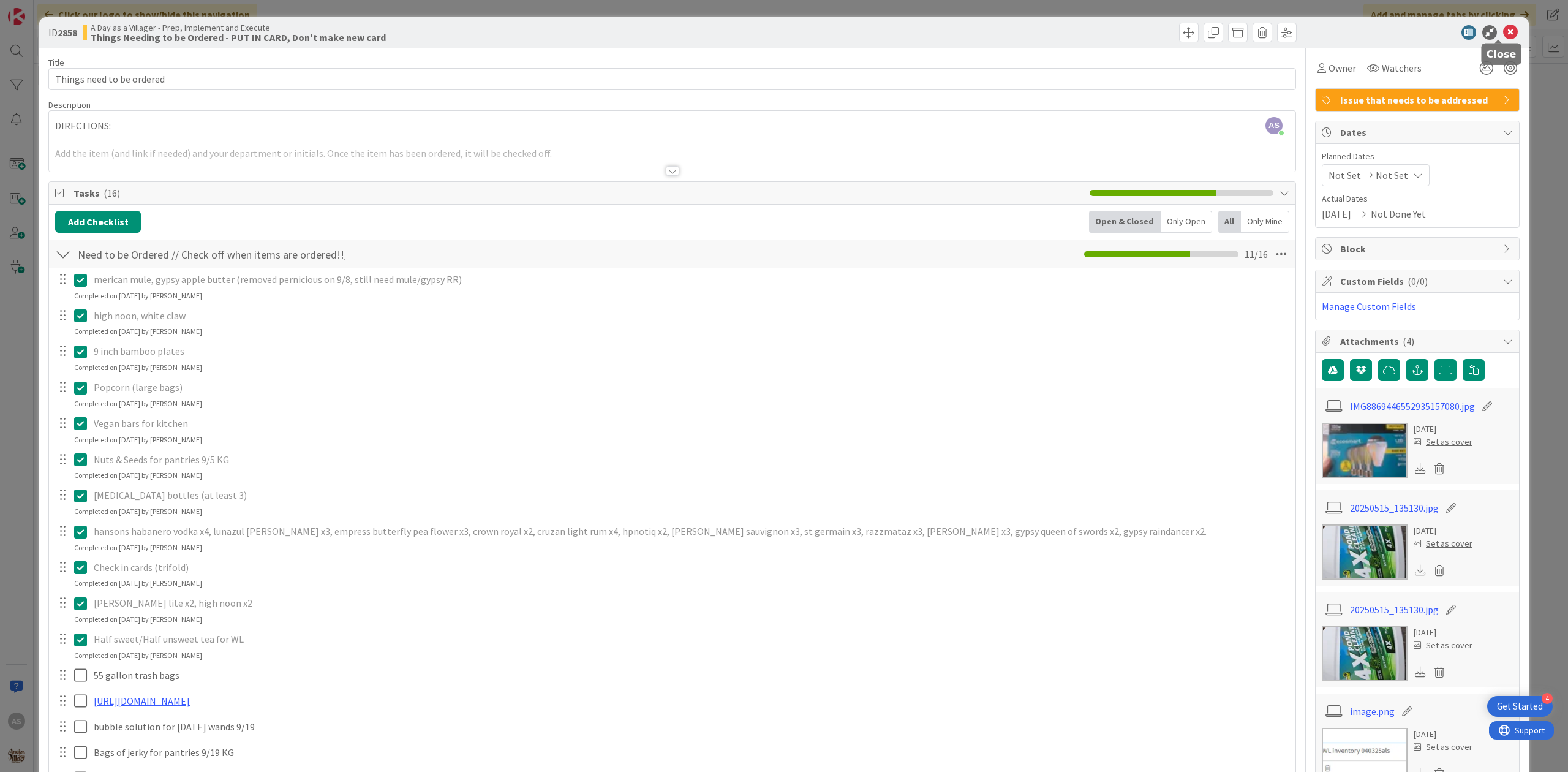
click at [1504, 37] on icon at bounding box center [1510, 32] width 15 height 15
